Goal: Task Accomplishment & Management: Complete application form

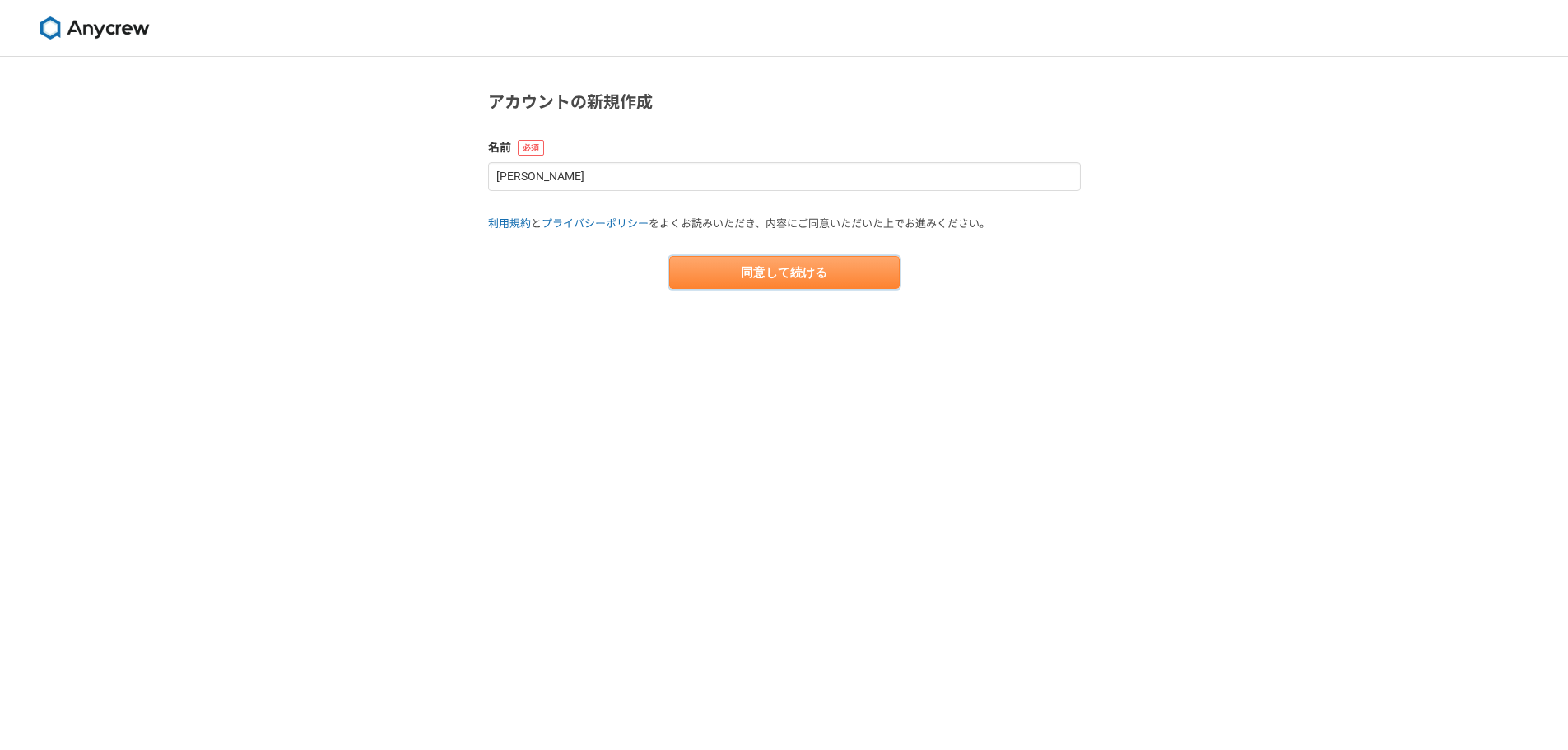
click at [721, 257] on button "同意して続ける" at bounding box center [784, 272] width 230 height 33
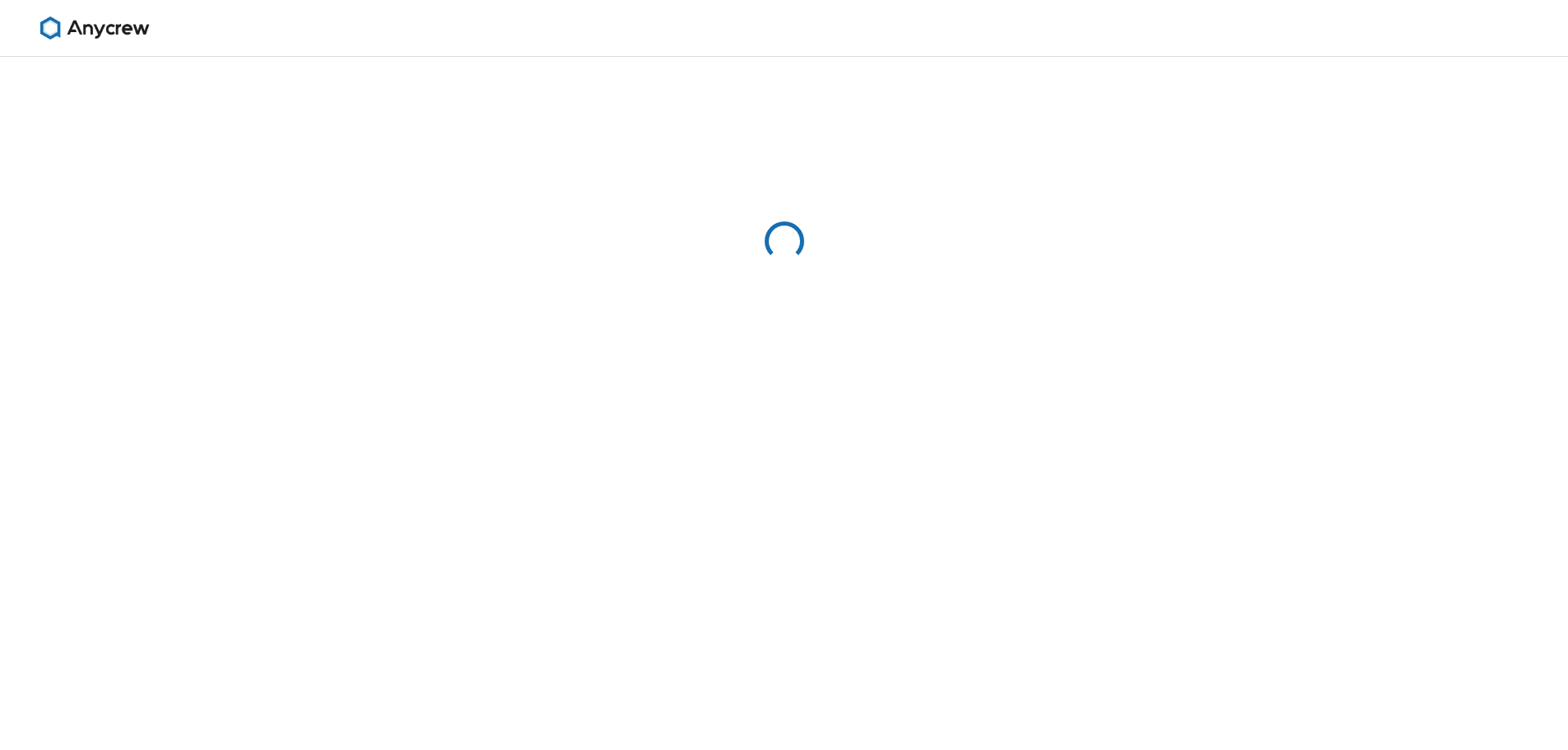
select select "13"
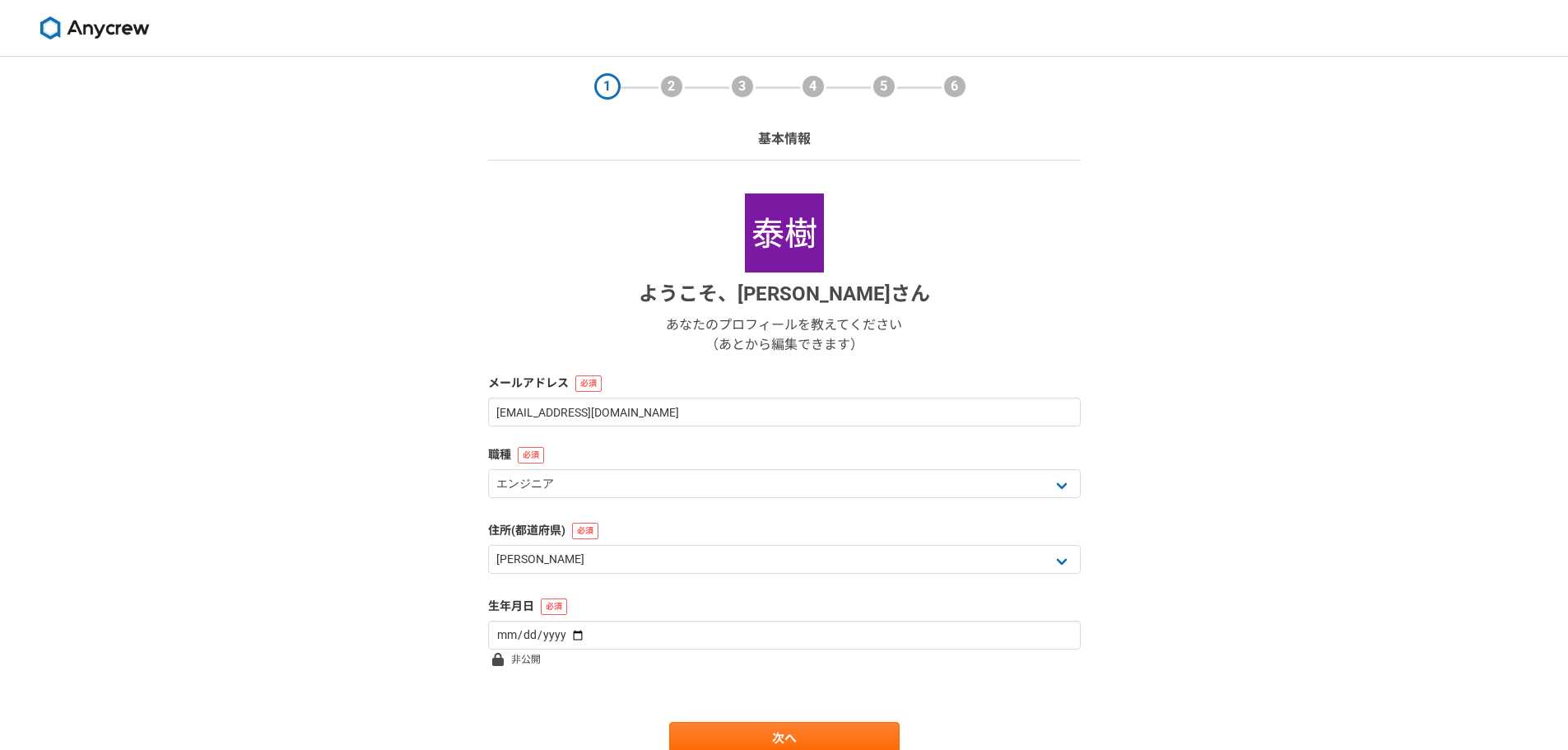
click at [102, 21] on img at bounding box center [95, 28] width 123 height 23
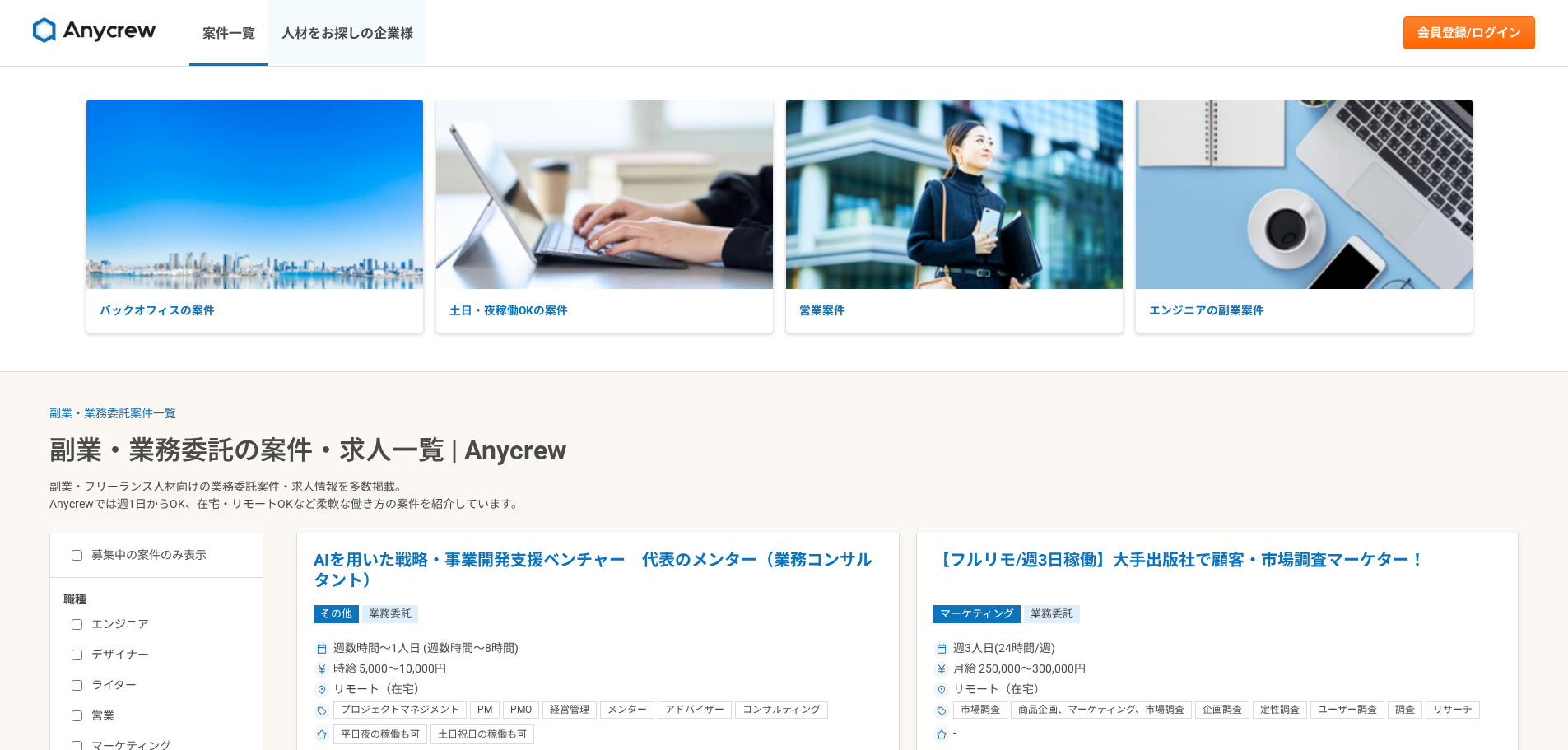
click at [334, 33] on link "人材をお探しの企業様" at bounding box center [347, 32] width 158 height 66
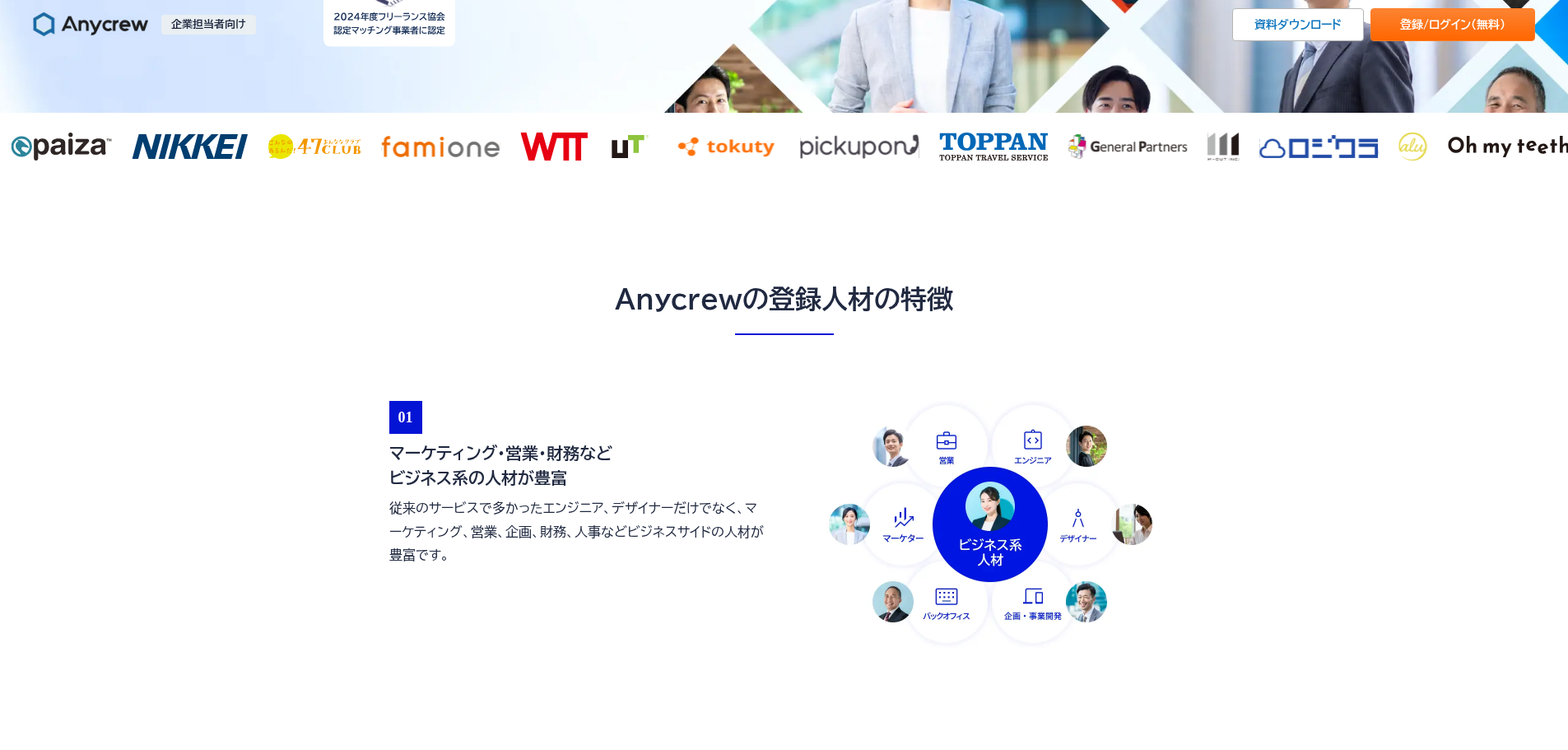
scroll to position [330, 0]
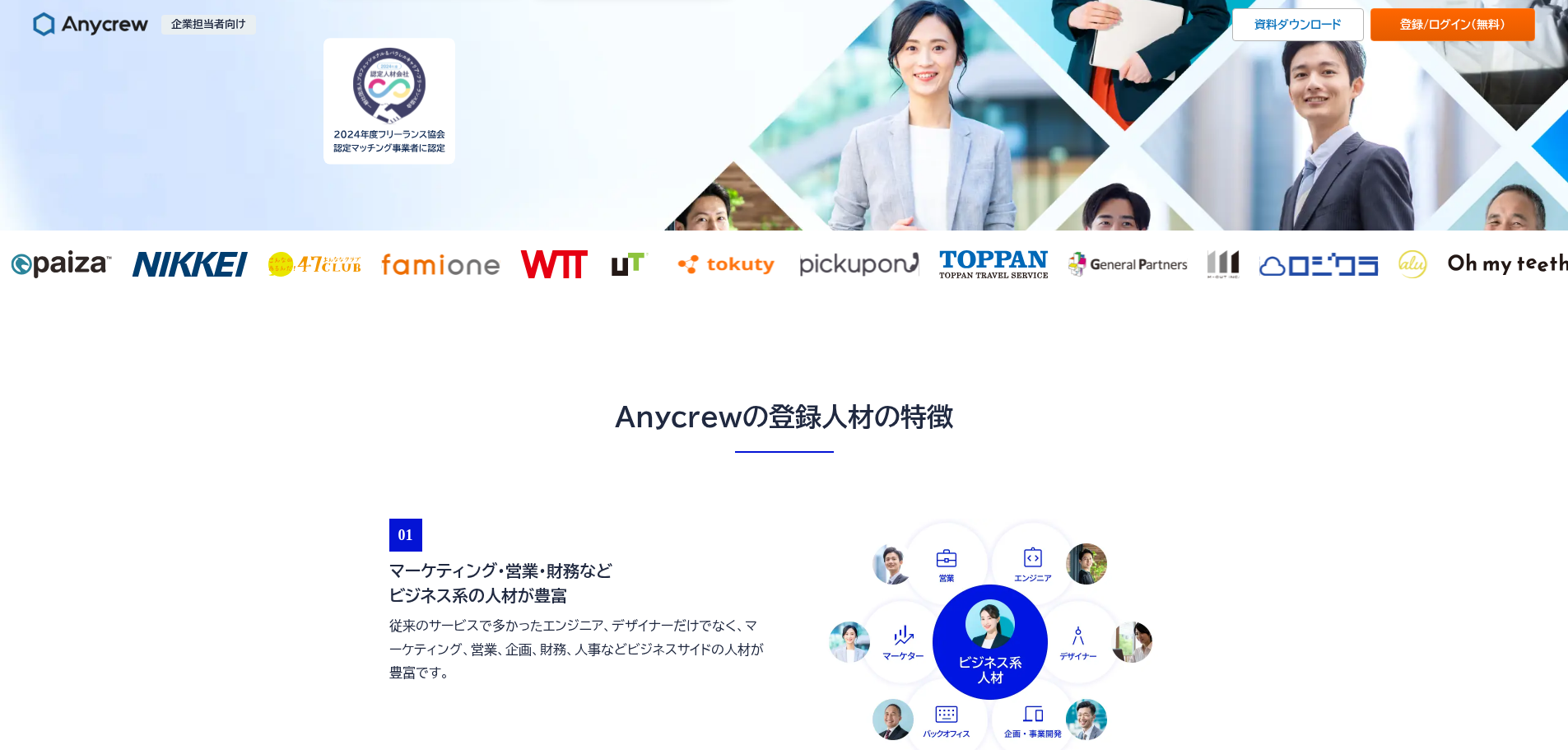
click at [1428, 23] on link "登録/ログイン （無料）" at bounding box center [1452, 24] width 165 height 33
